Goal: Find contact information: Find contact information

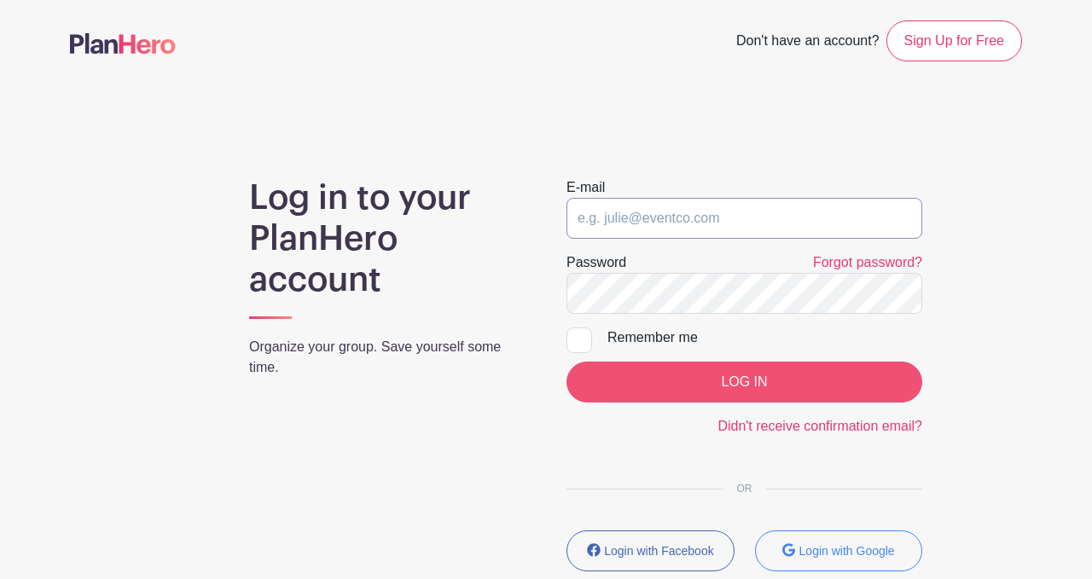
type input "[EMAIL_ADDRESS][DOMAIN_NAME]"
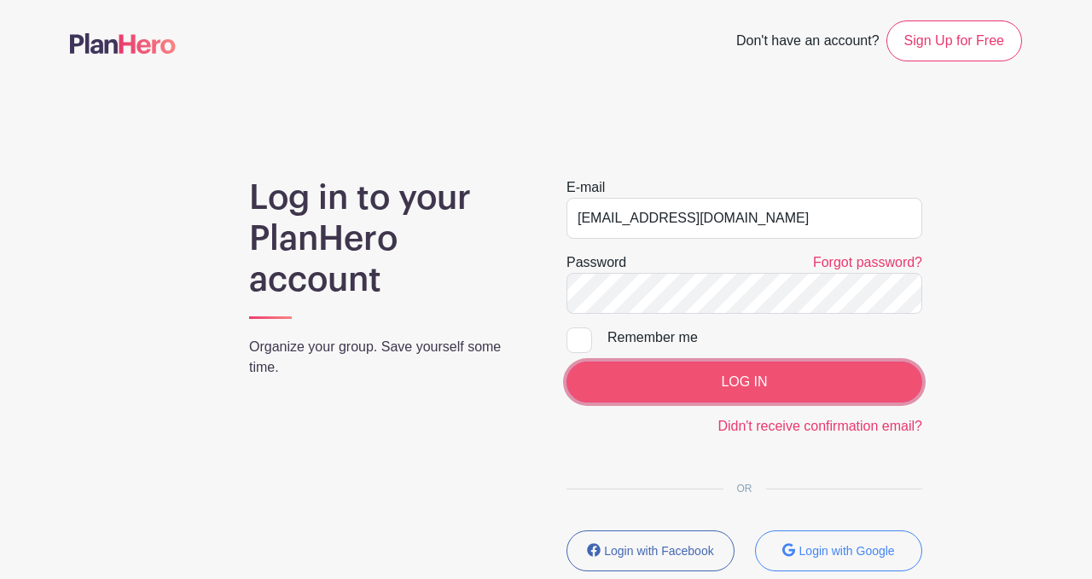
click at [770, 393] on input "LOG IN" at bounding box center [745, 382] width 356 height 41
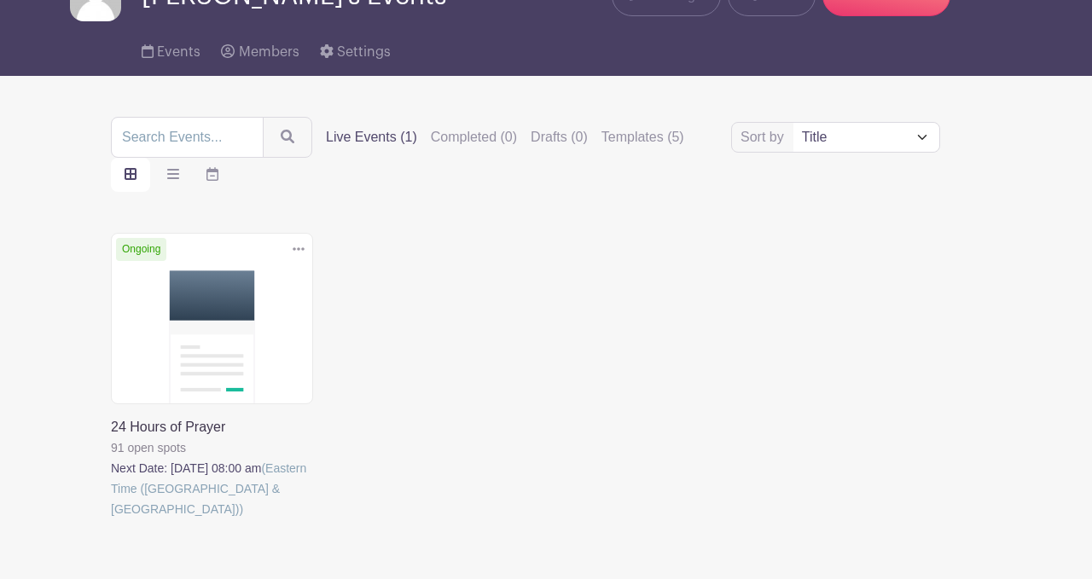
scroll to position [98, 0]
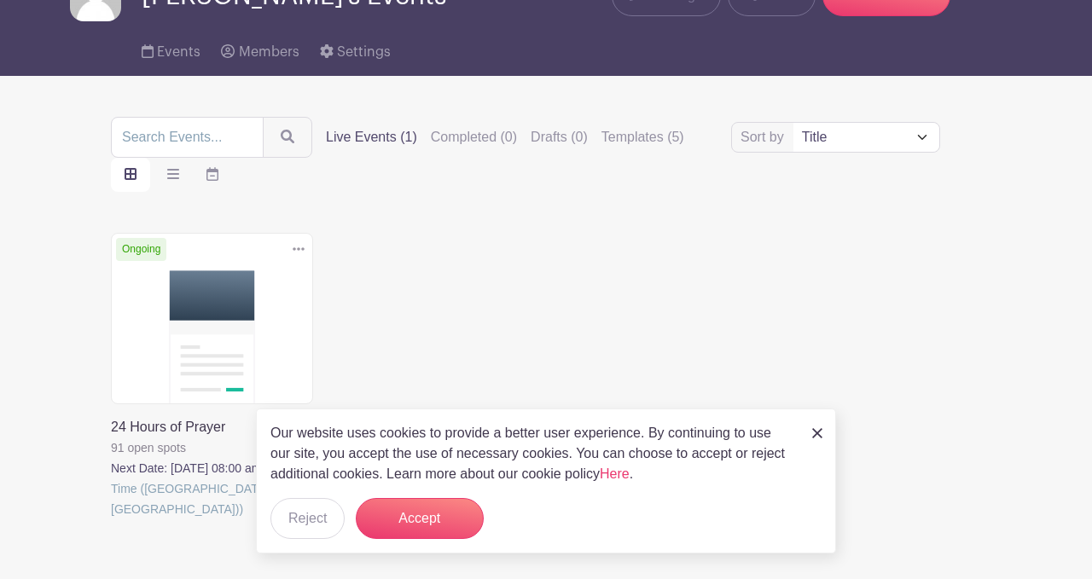
click at [111, 520] on link at bounding box center [111, 520] width 0 height 0
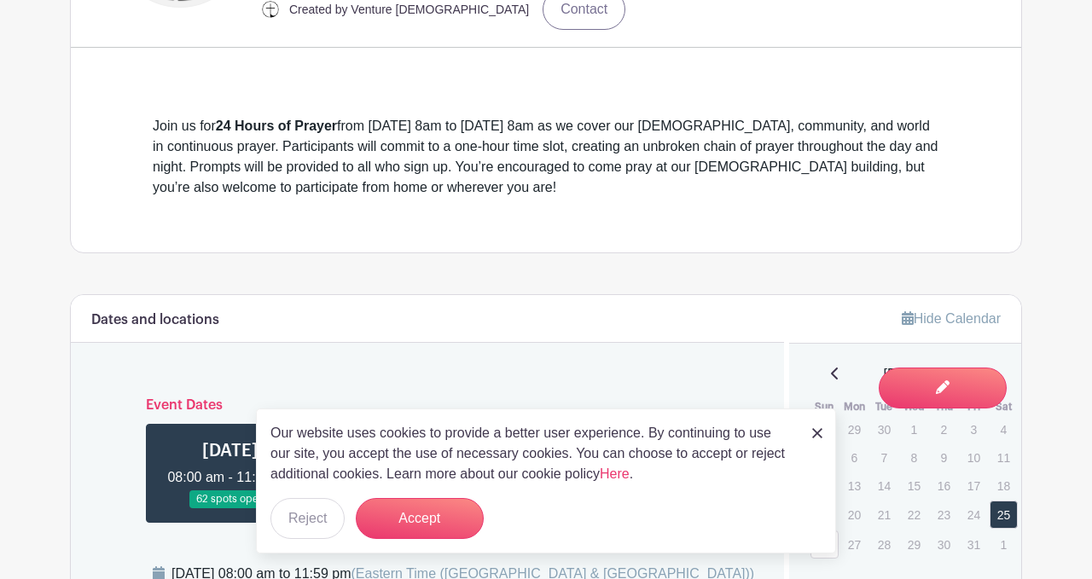
scroll to position [610, 0]
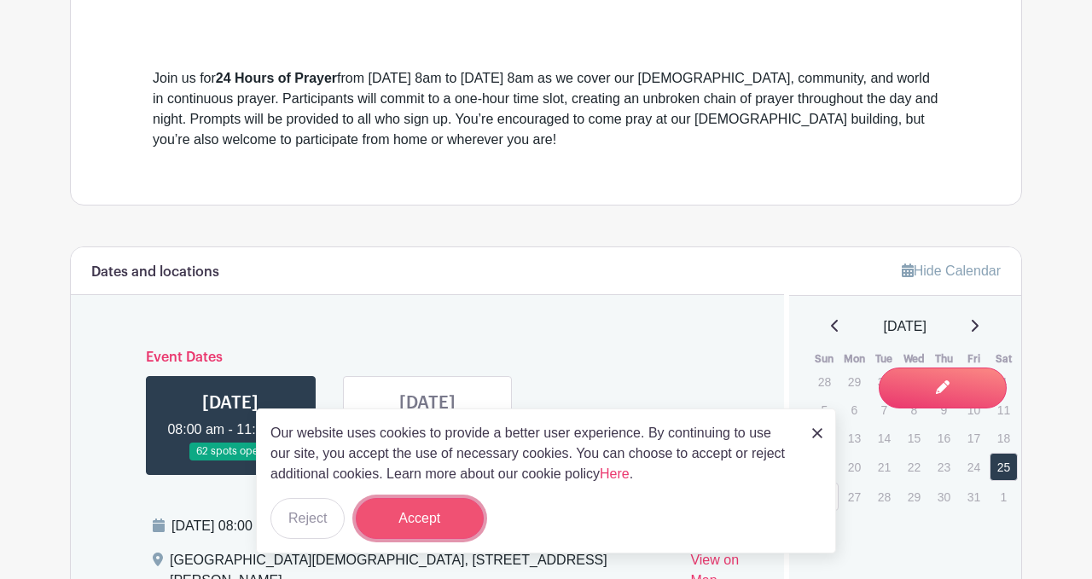
click at [425, 517] on button "Accept" at bounding box center [420, 518] width 128 height 41
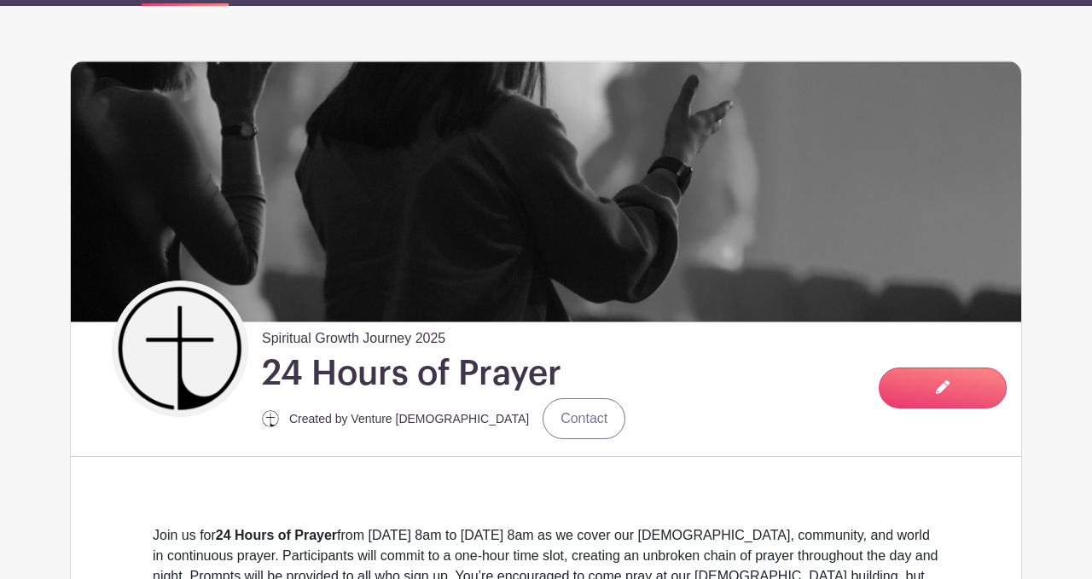
scroll to position [0, 0]
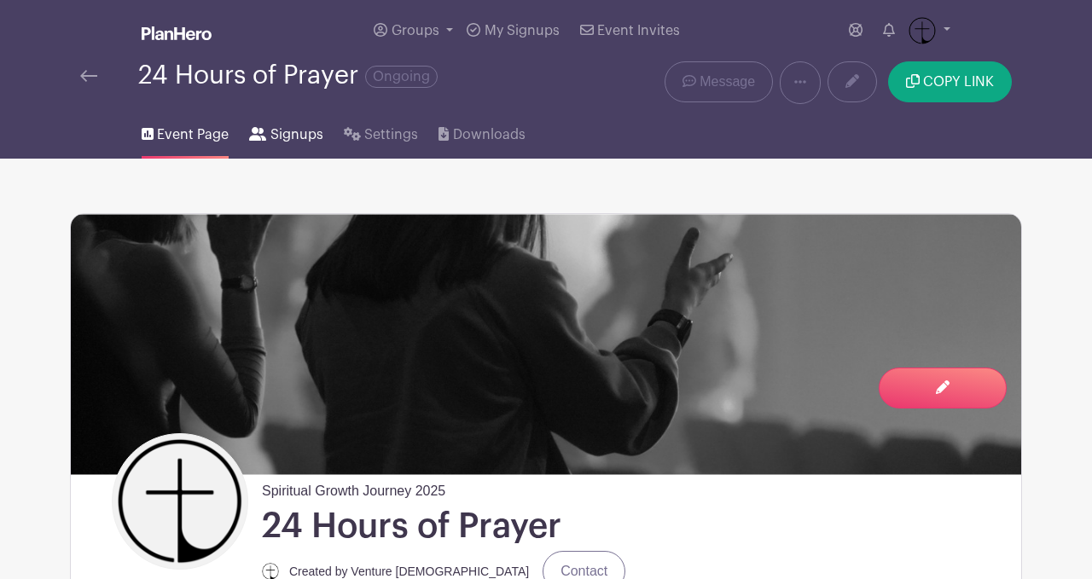
click at [282, 129] on span "Signups" at bounding box center [297, 135] width 53 height 20
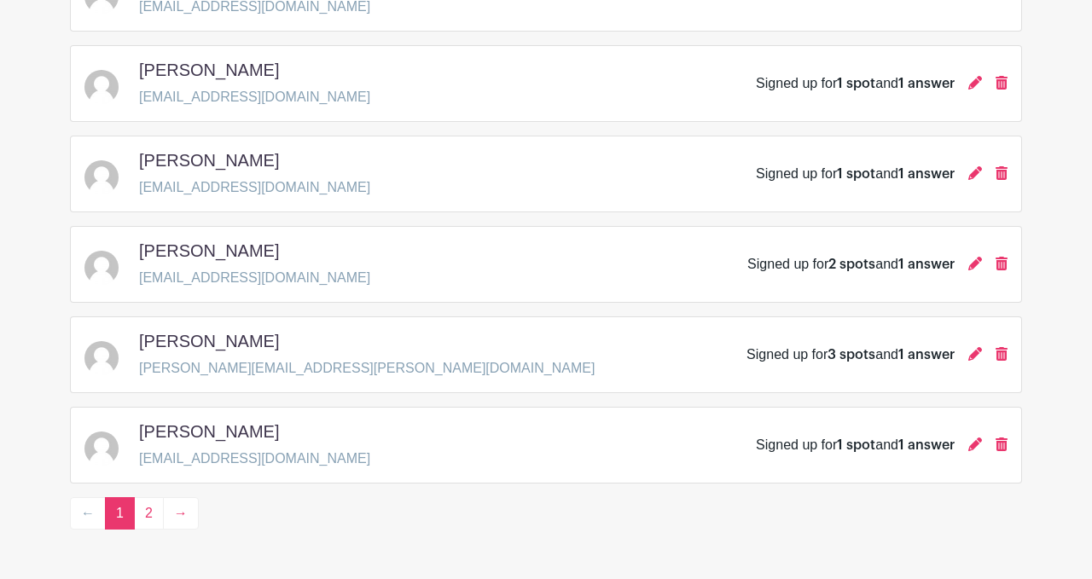
scroll to position [2570, 0]
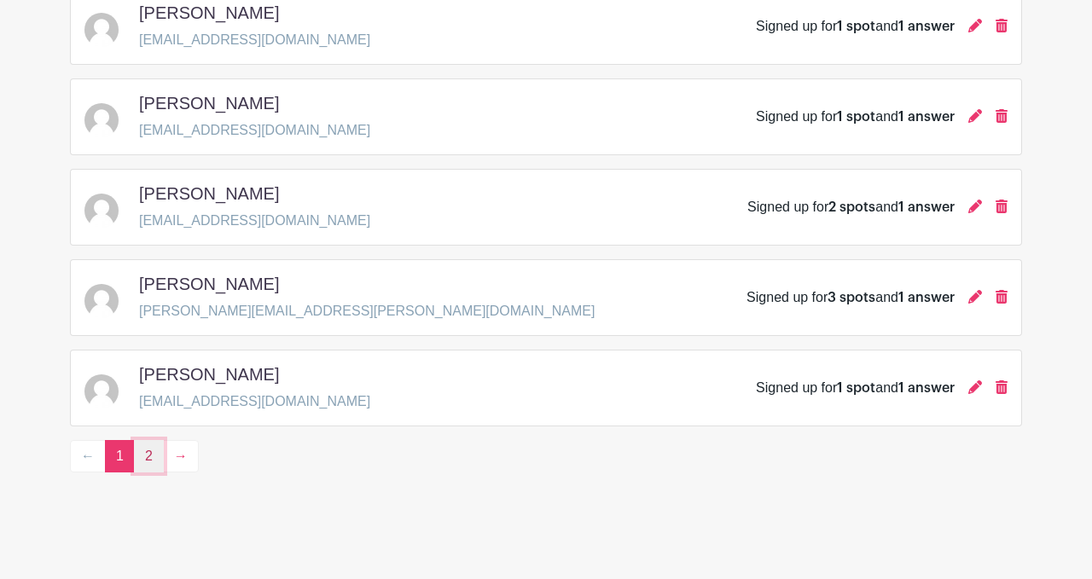
click at [155, 451] on link "2" at bounding box center [149, 456] width 30 height 32
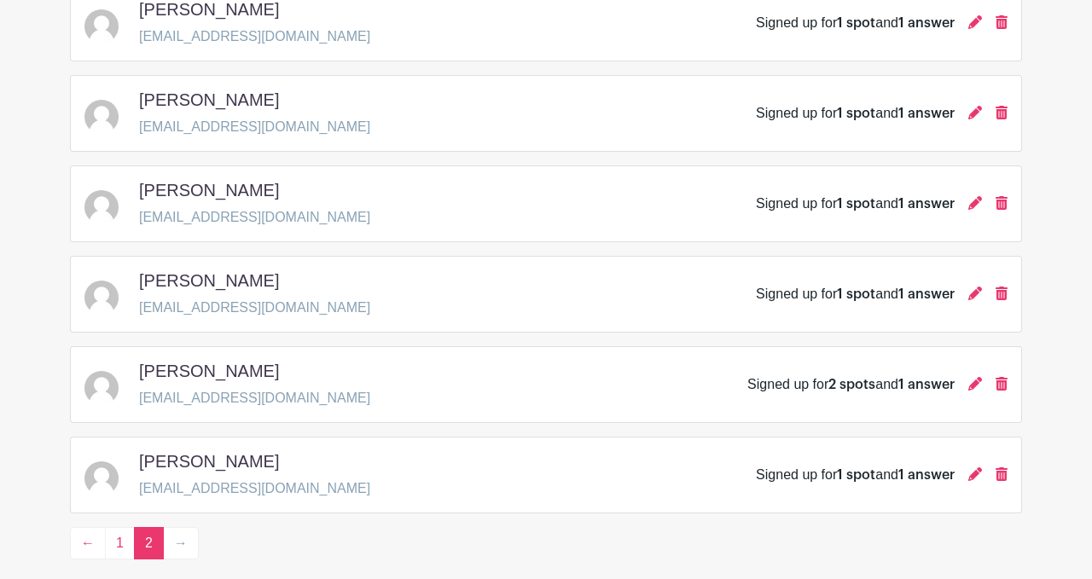
scroll to position [1299, 0]
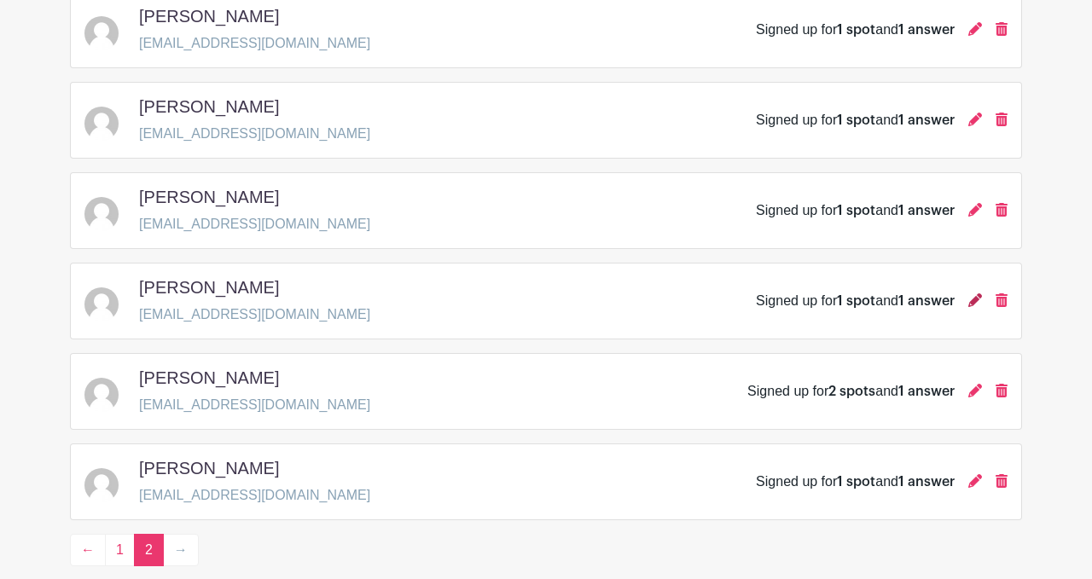
click at [979, 298] on icon at bounding box center [976, 301] width 14 height 14
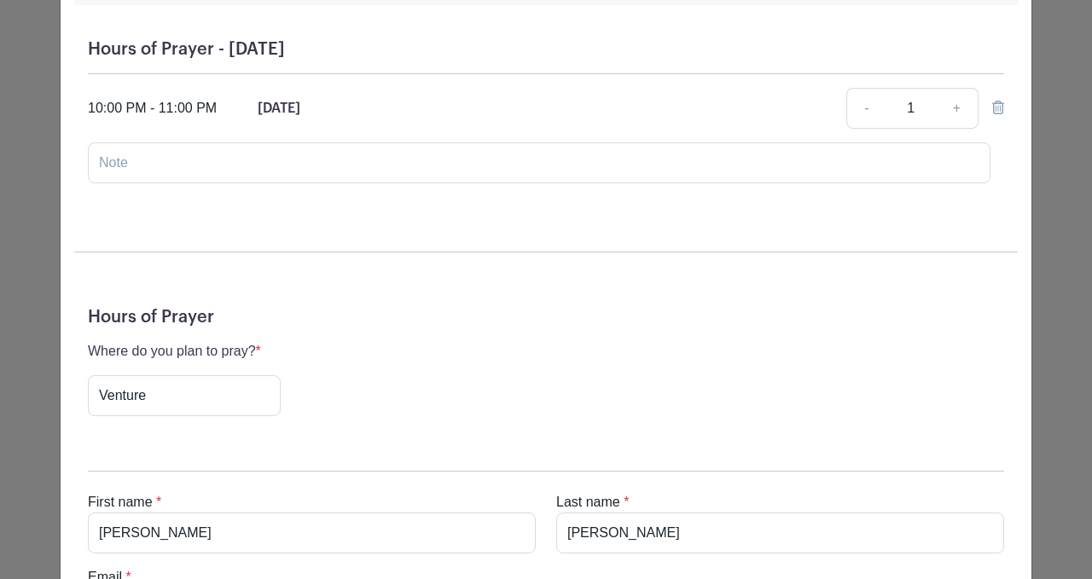
scroll to position [0, 0]
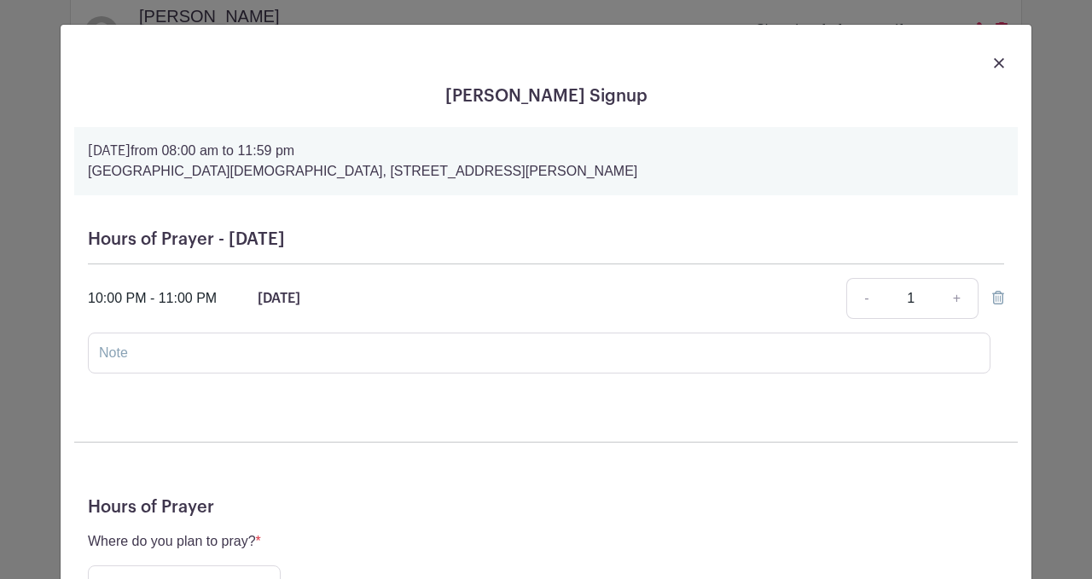
click at [999, 61] on img at bounding box center [999, 63] width 10 height 10
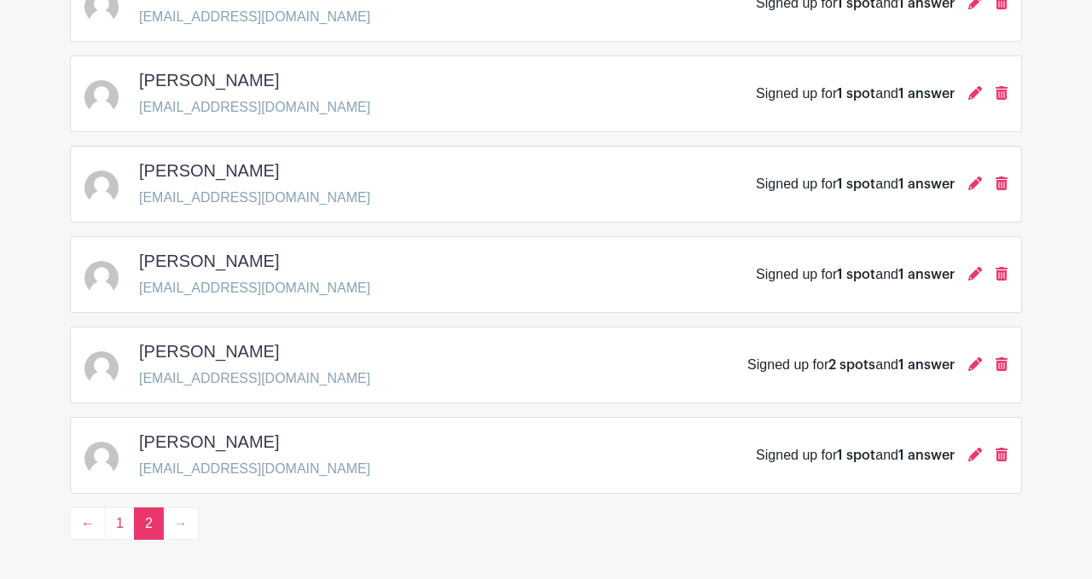
scroll to position [1336, 0]
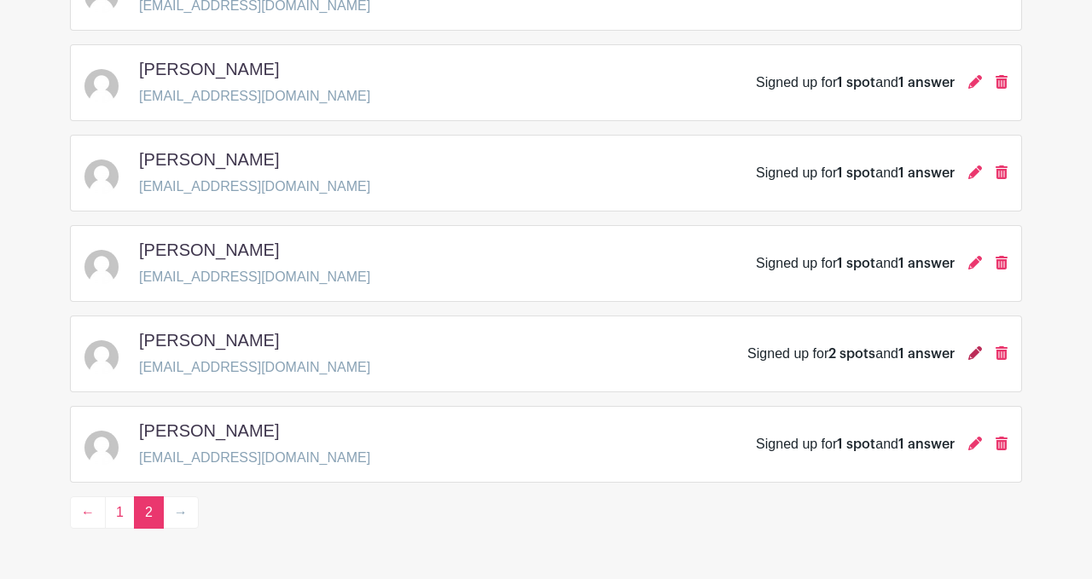
click at [974, 357] on icon at bounding box center [976, 353] width 14 height 14
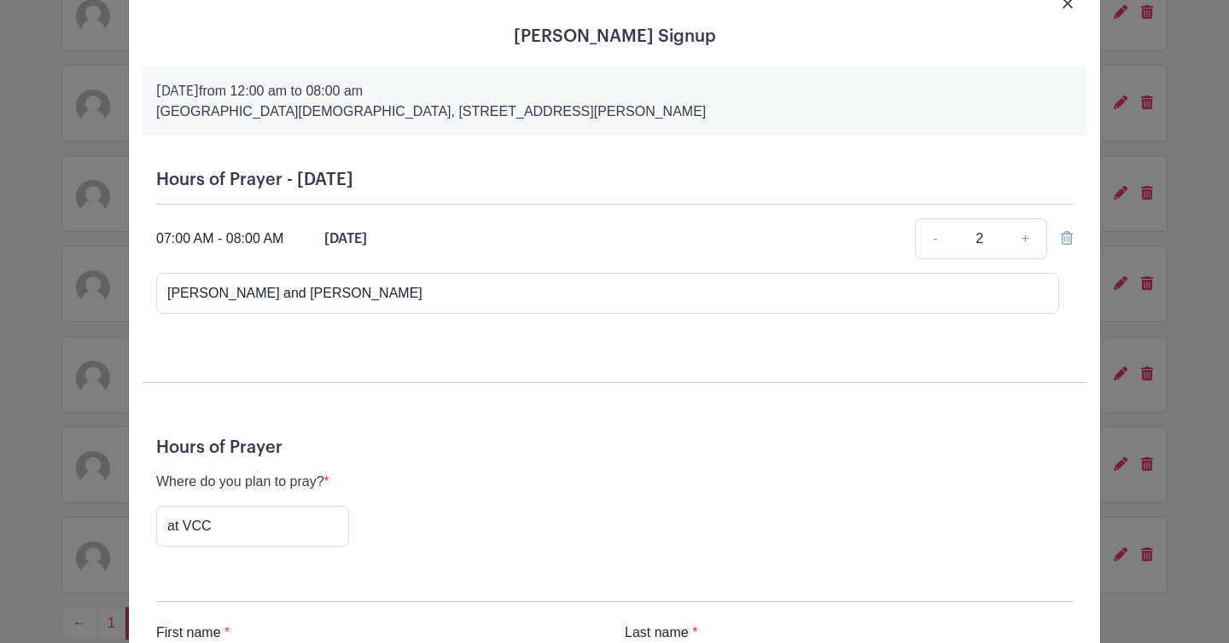
scroll to position [0, 0]
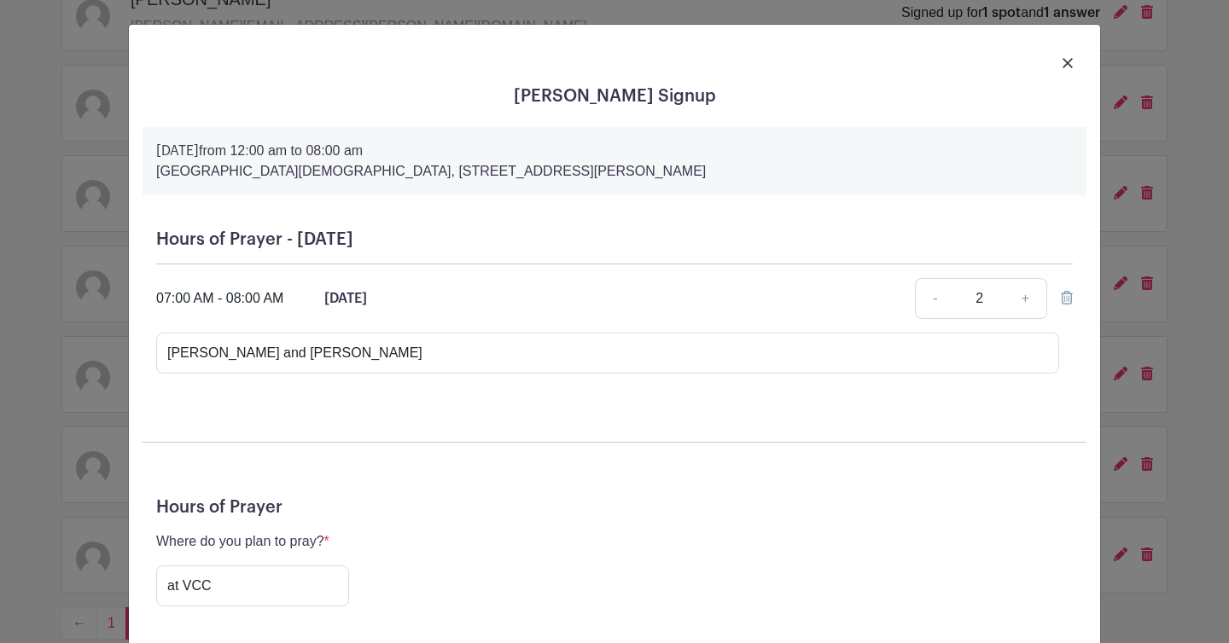
click at [1067, 60] on img at bounding box center [1068, 63] width 10 height 10
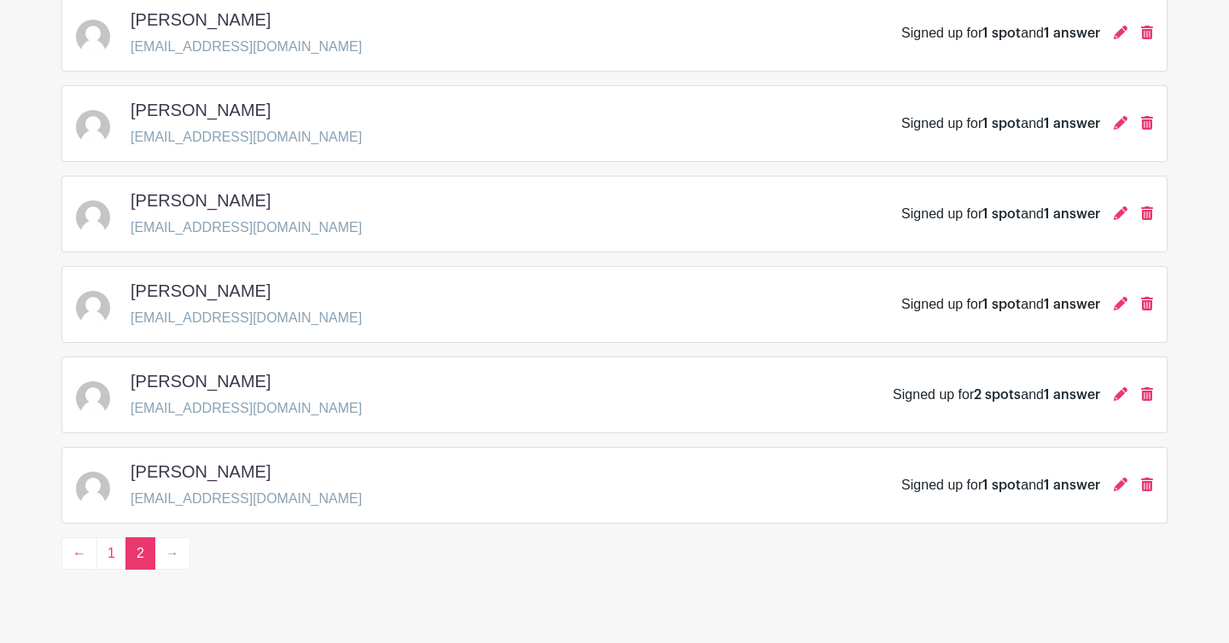
scroll to position [1318, 0]
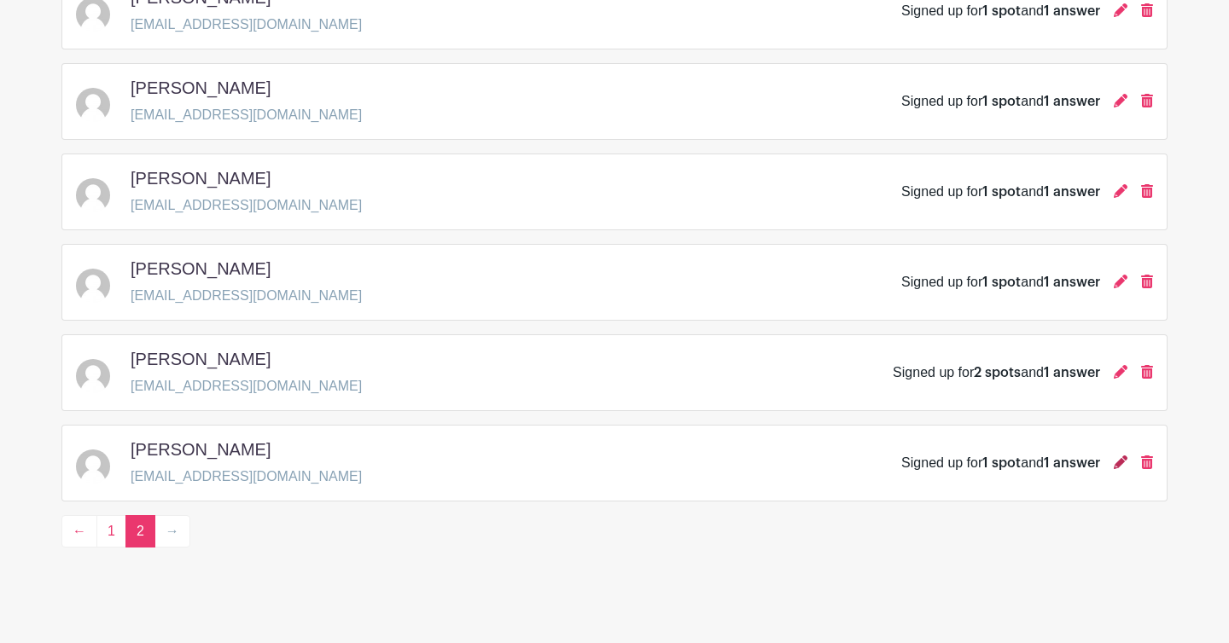
click at [1092, 467] on icon at bounding box center [1121, 463] width 14 height 14
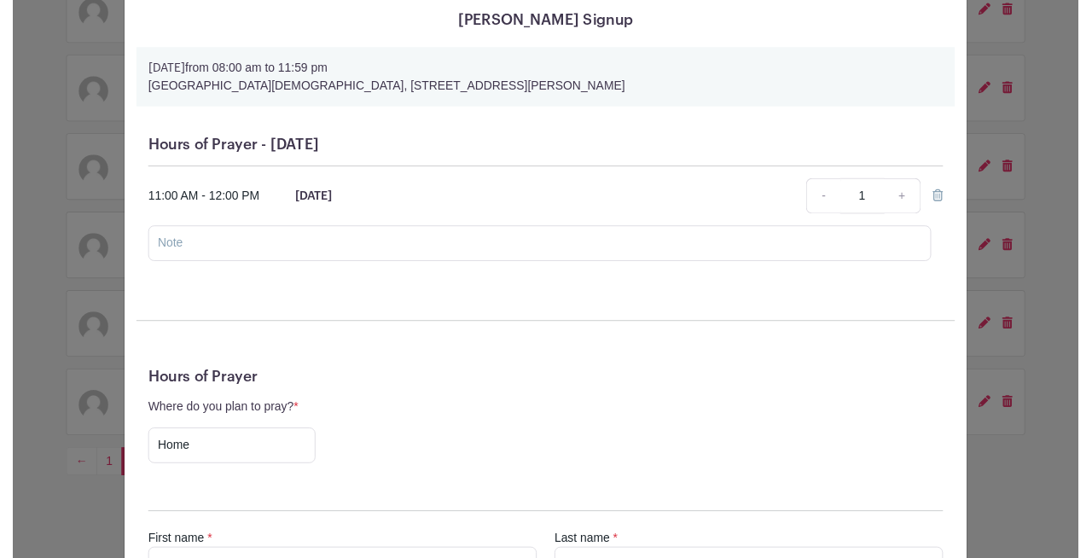
scroll to position [41, 0]
